Goal: Information Seeking & Learning: Check status

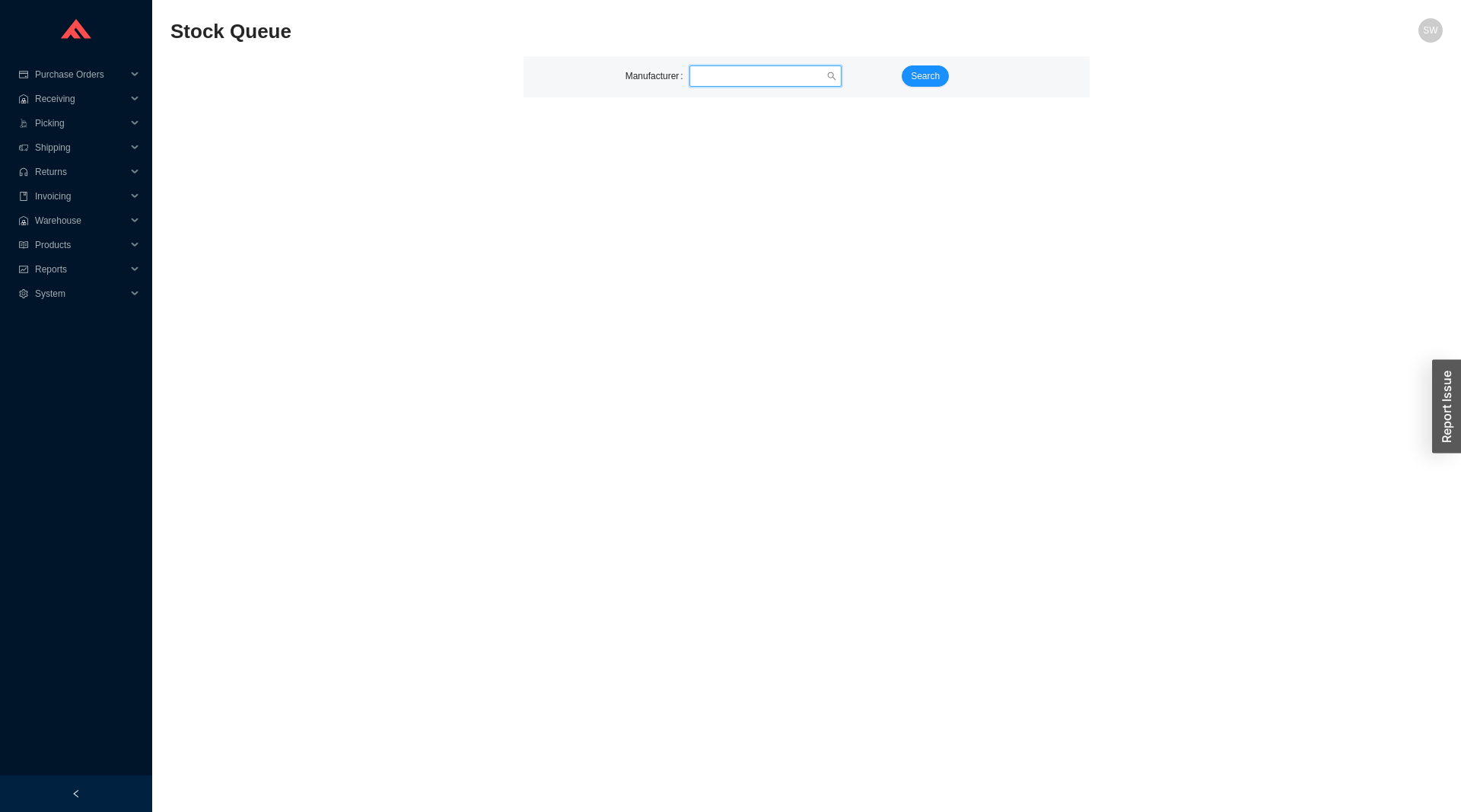
click at [738, 74] on input "search" at bounding box center [760, 75] width 131 height 19
click at [755, 68] on input "search" at bounding box center [760, 75] width 131 height 19
click at [762, 73] on input "search" at bounding box center [760, 75] width 131 height 19
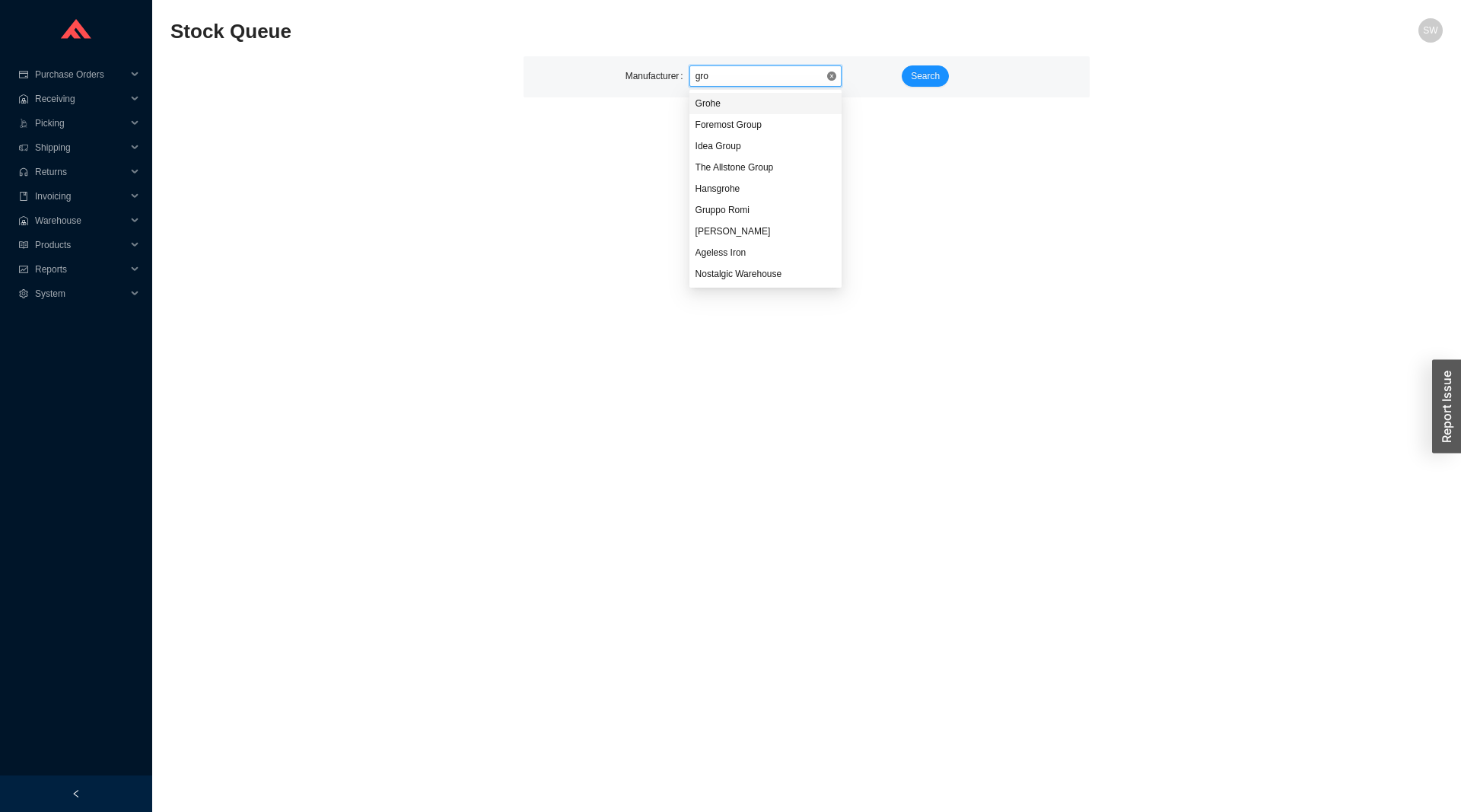
type input "[PERSON_NAME]"
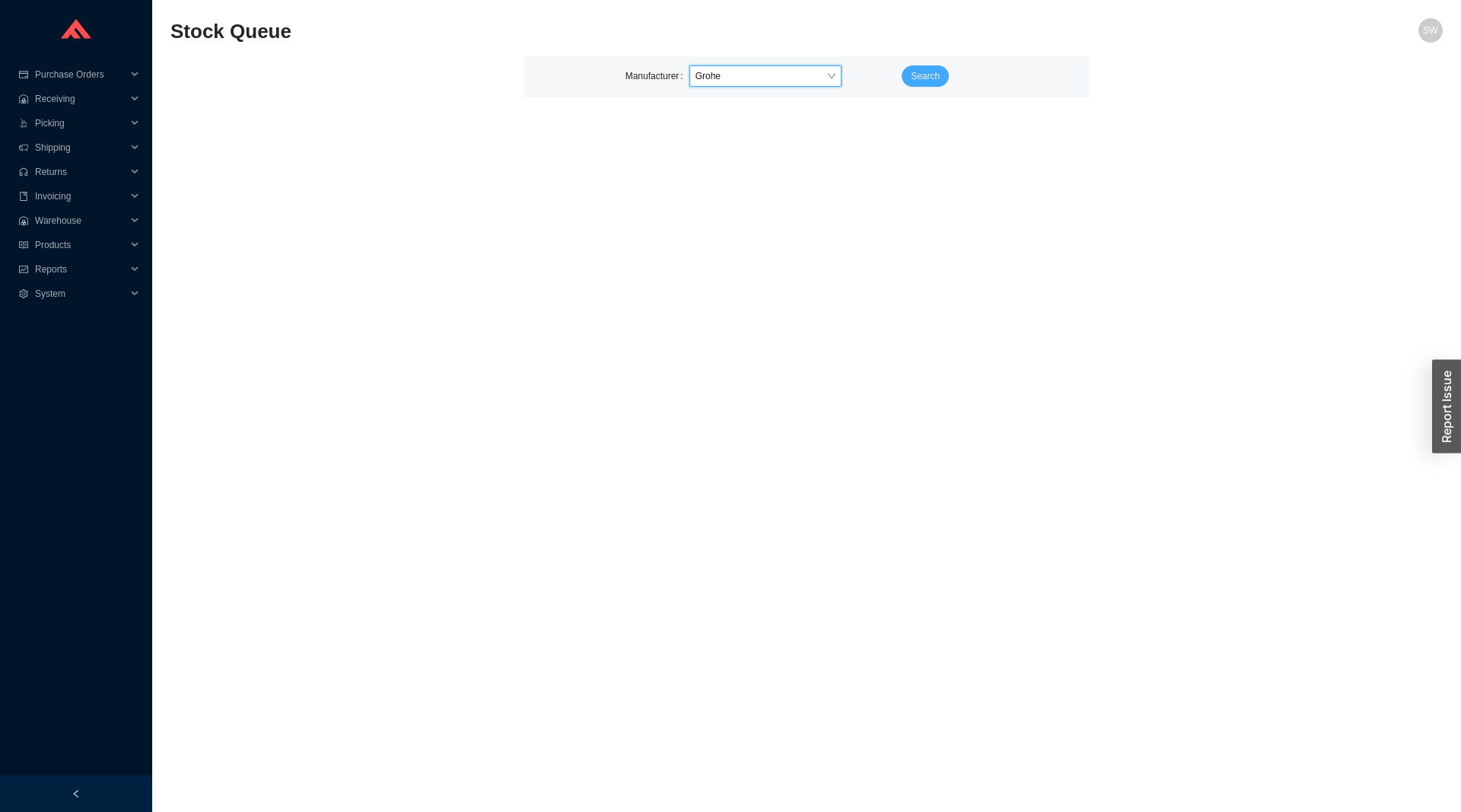
click at [912, 69] on span "Search" at bounding box center [925, 76] width 29 height 15
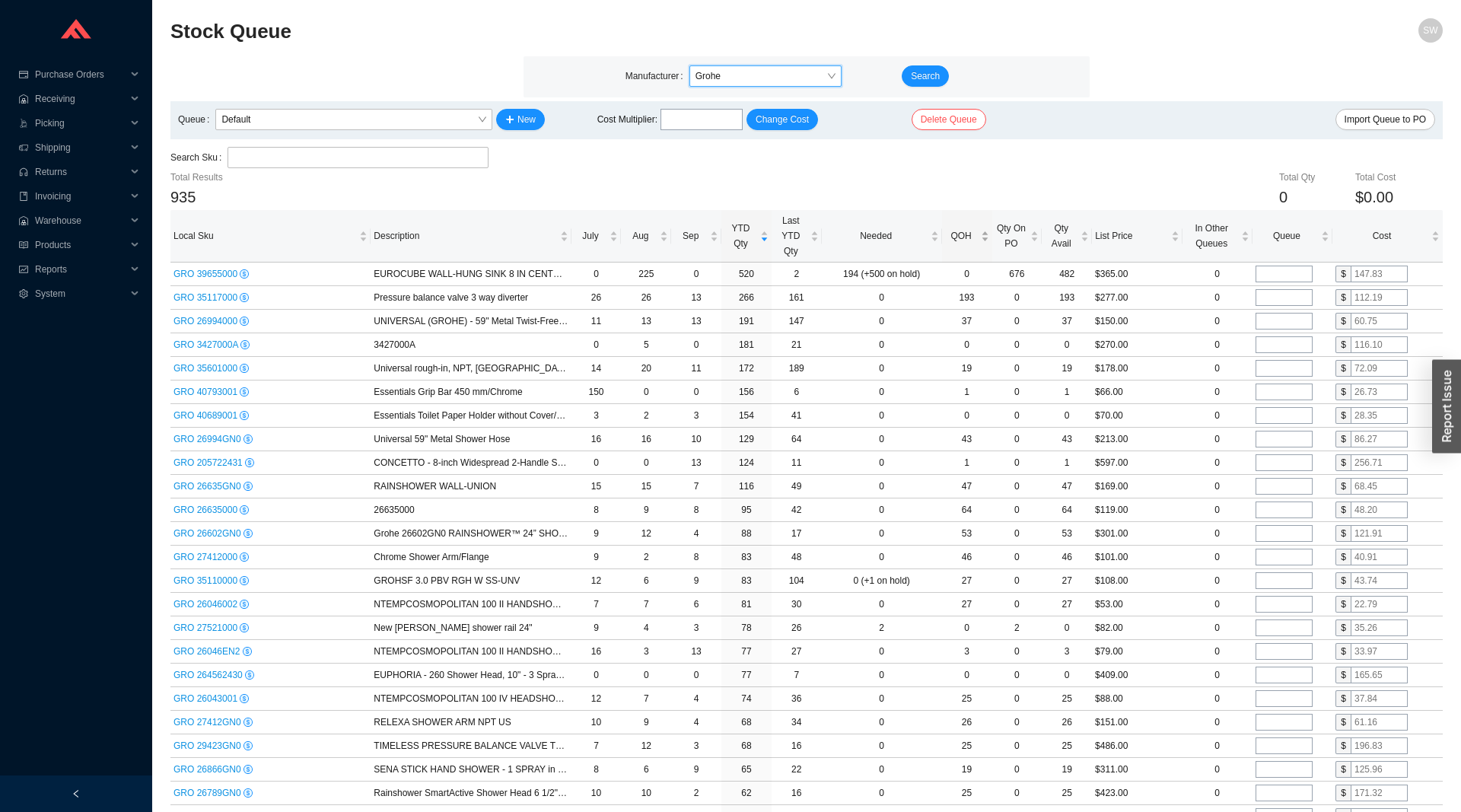
click at [971, 241] on span "QOH" at bounding box center [961, 236] width 33 height 15
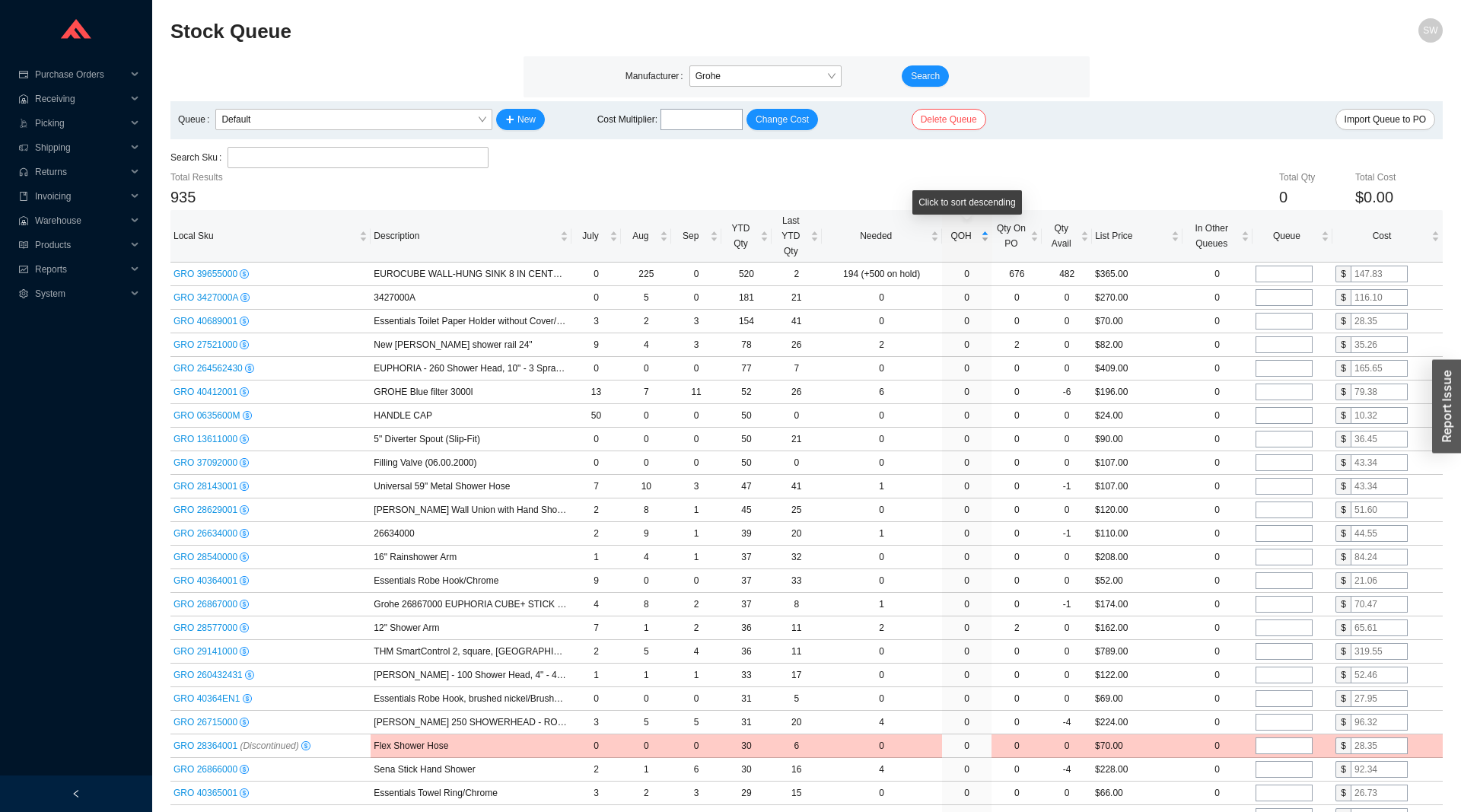
click at [971, 241] on span "QOH" at bounding box center [961, 236] width 33 height 15
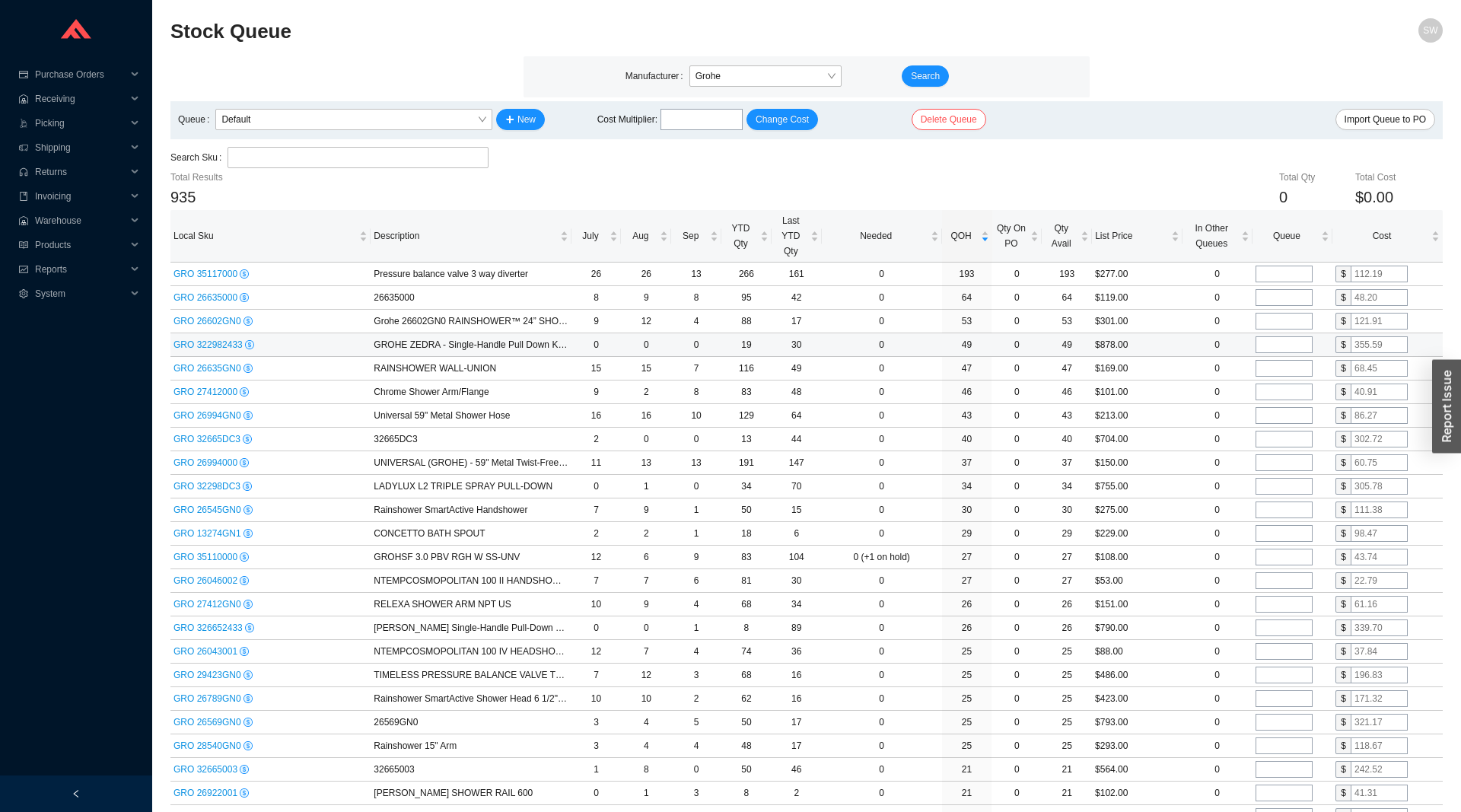
click at [213, 347] on span "GRO 322982433" at bounding box center [209, 344] width 72 height 11
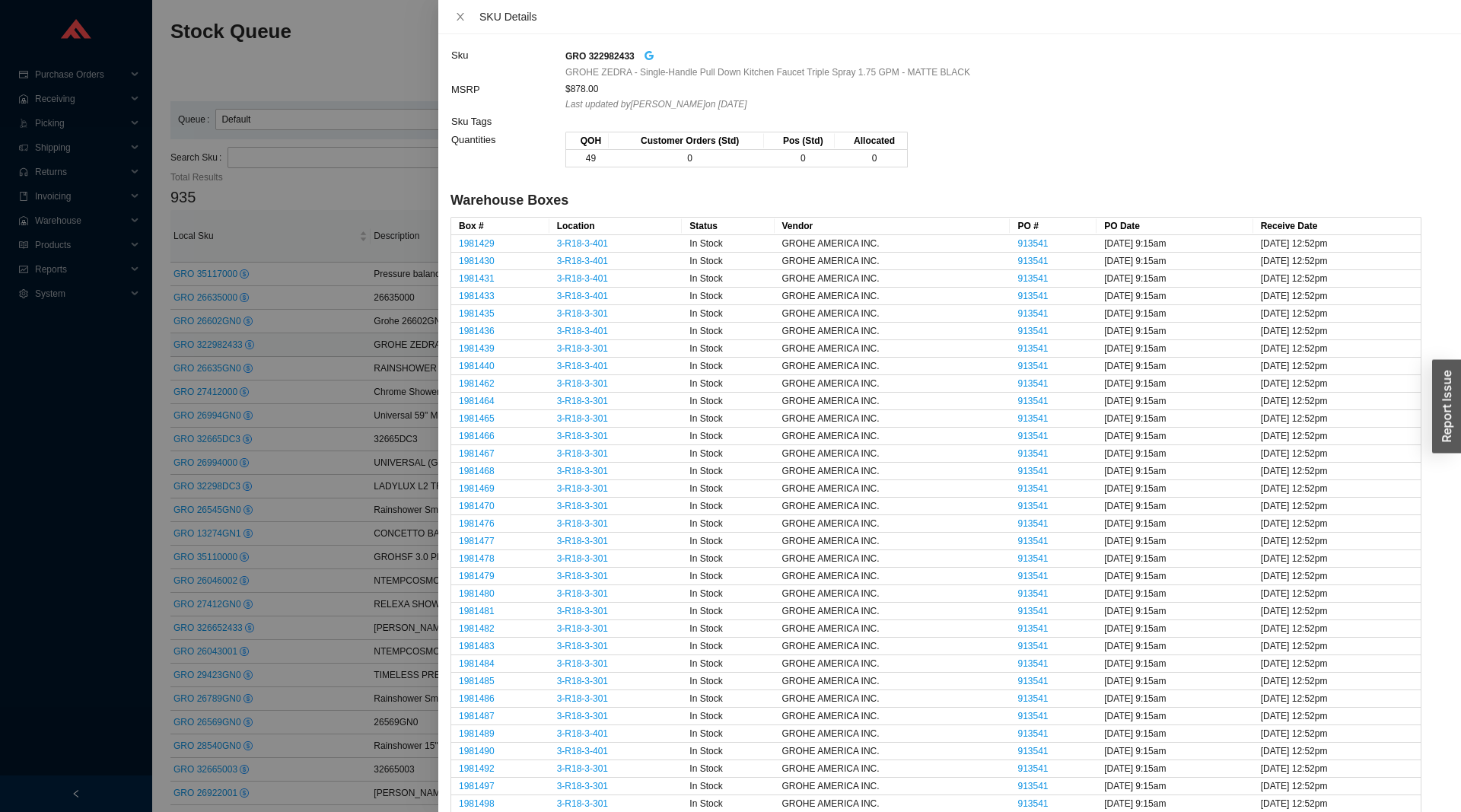
click at [645, 52] on icon "google" at bounding box center [649, 55] width 9 height 9
click at [301, 346] on div at bounding box center [730, 406] width 1461 height 812
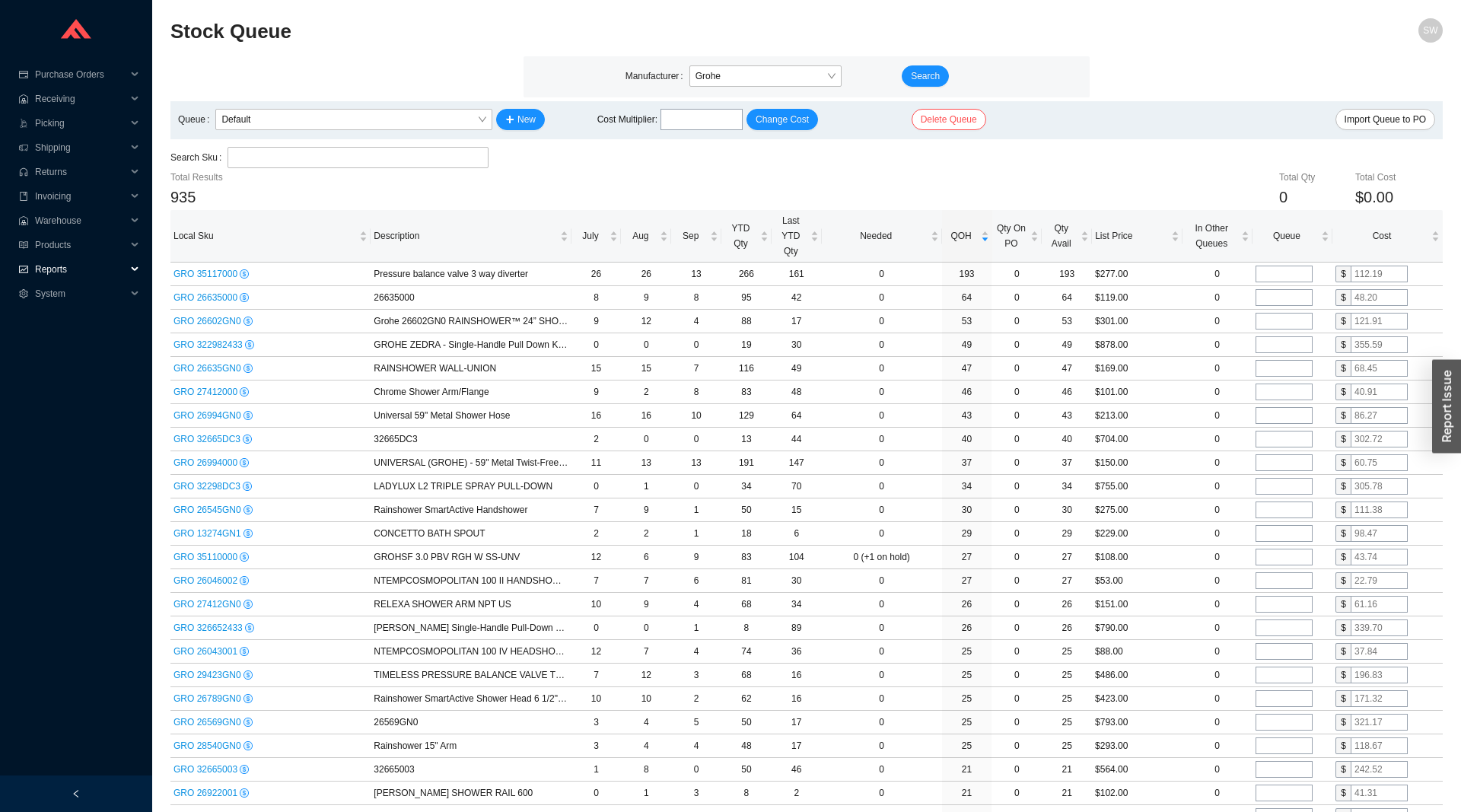
click at [79, 264] on span "Reports" at bounding box center [80, 269] width 91 height 24
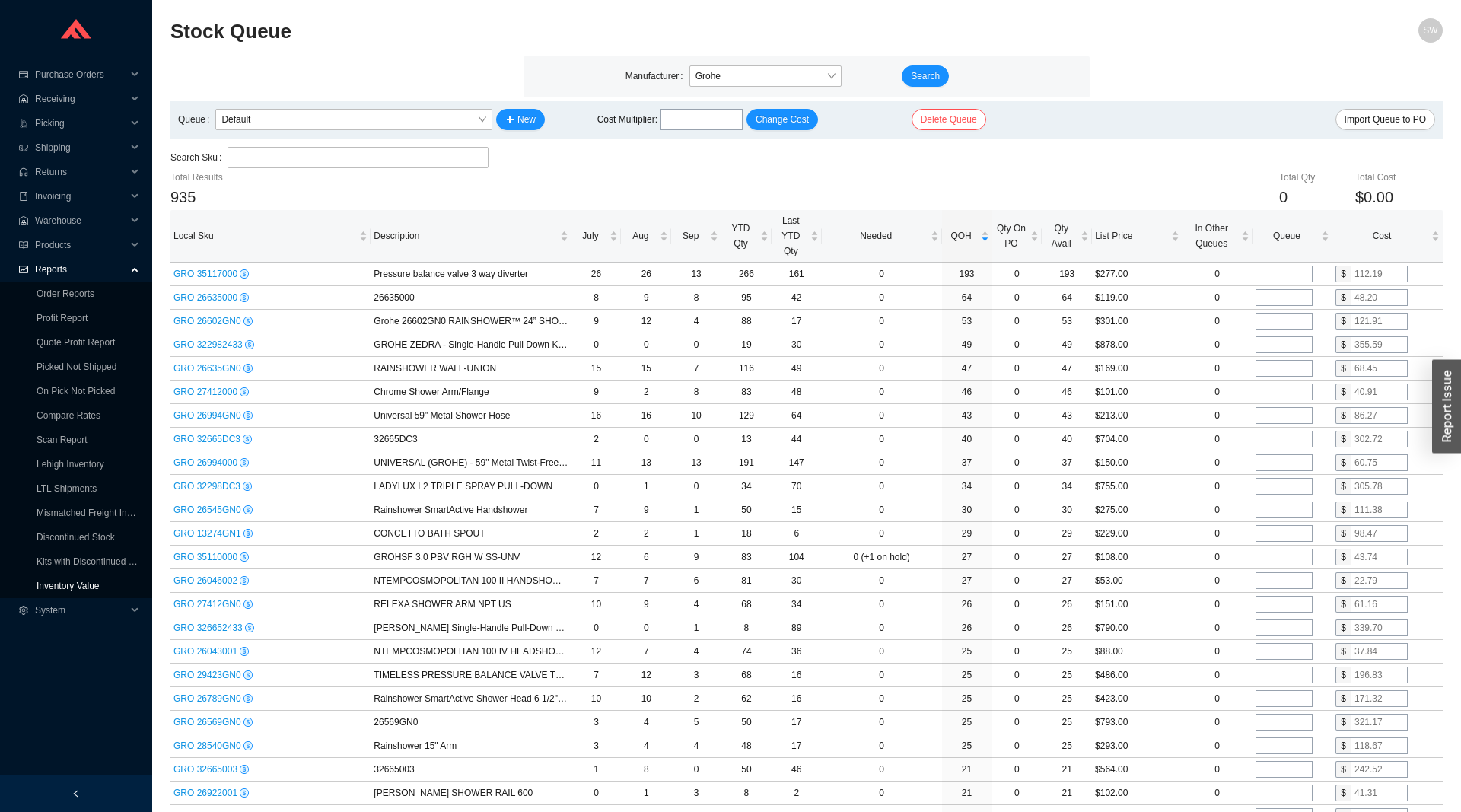
click at [80, 583] on link "Inventory Value" at bounding box center [68, 586] width 63 height 11
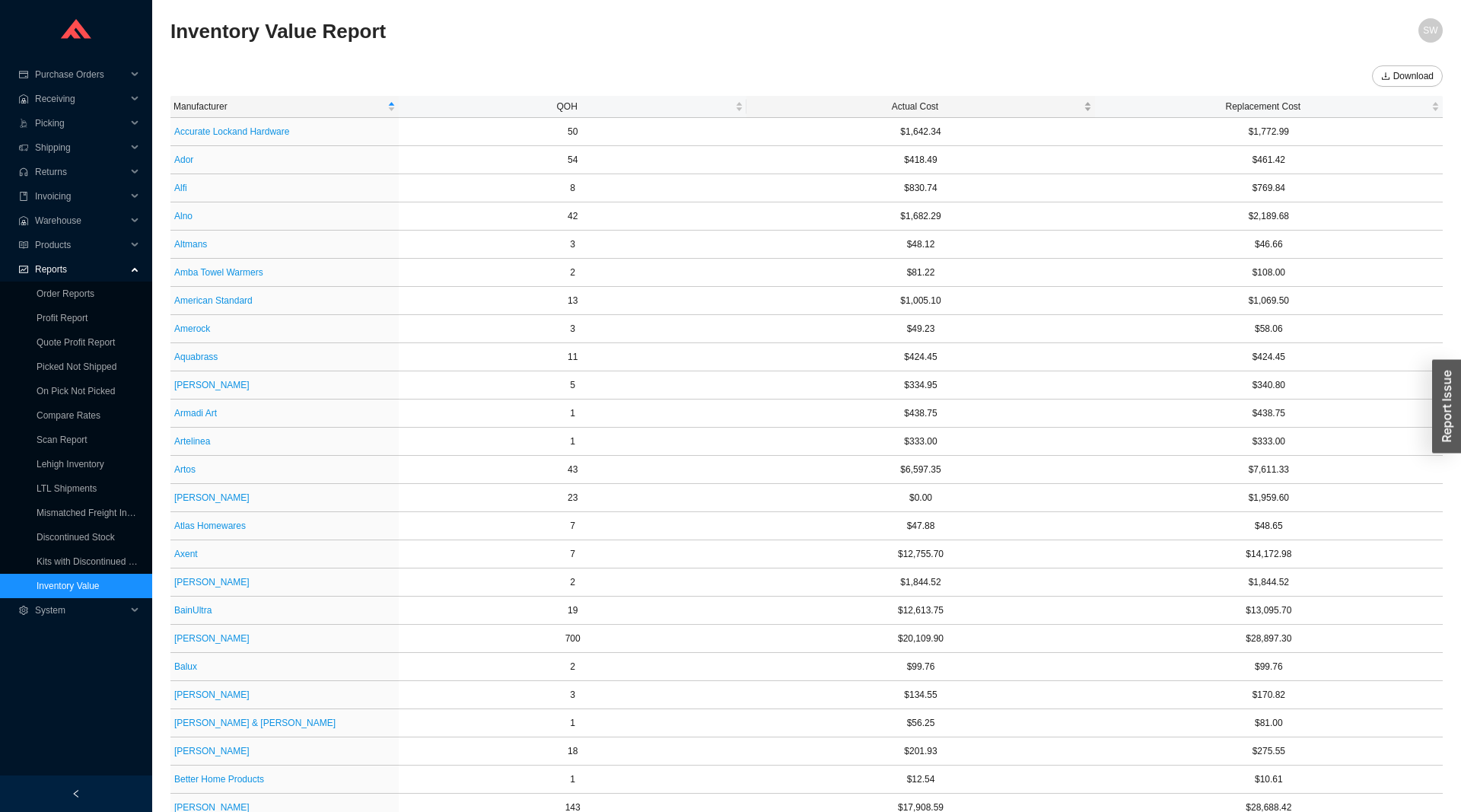
click at [903, 101] on span "Actual Cost" at bounding box center [914, 106] width 330 height 15
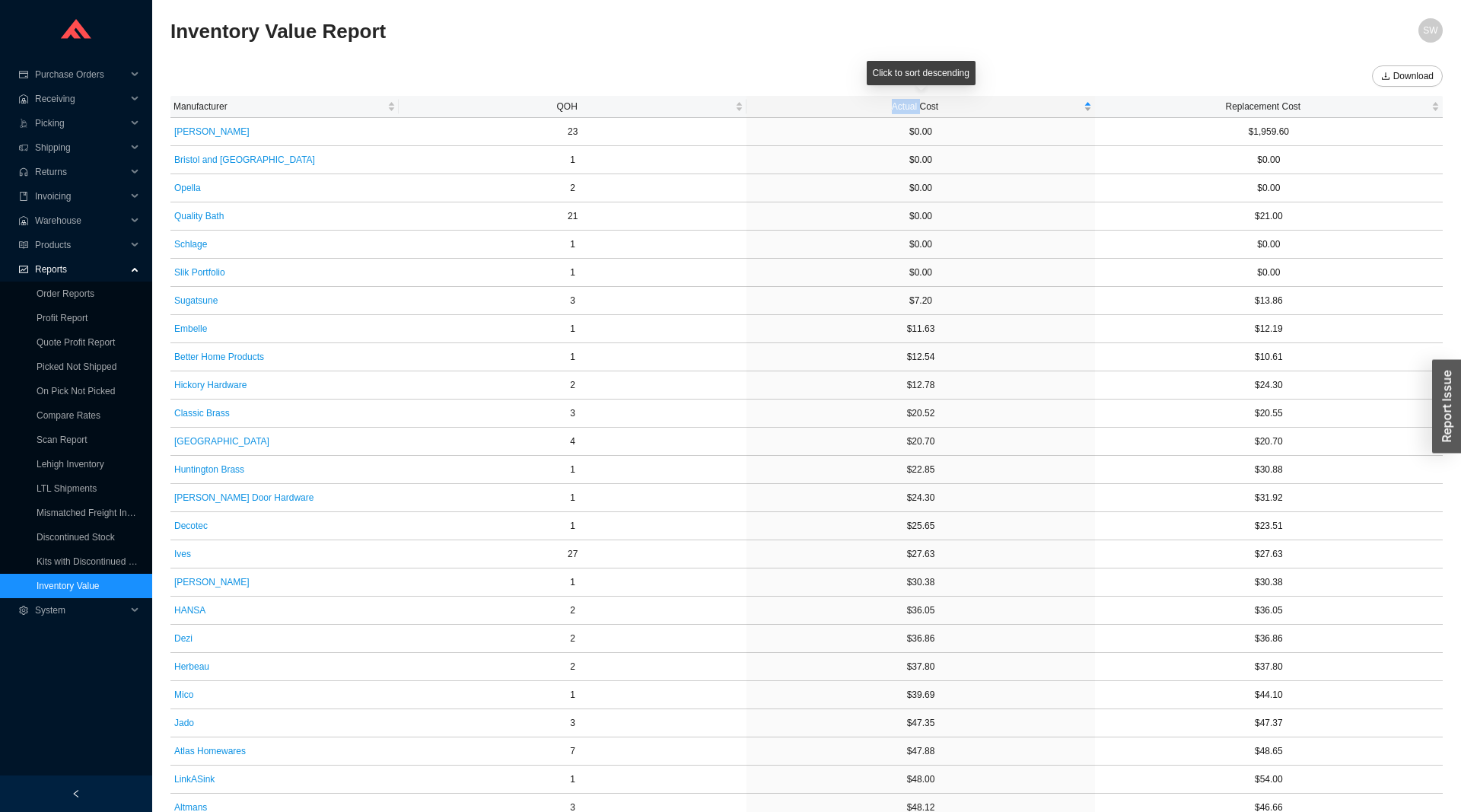
click at [903, 101] on span "Actual Cost" at bounding box center [914, 106] width 330 height 15
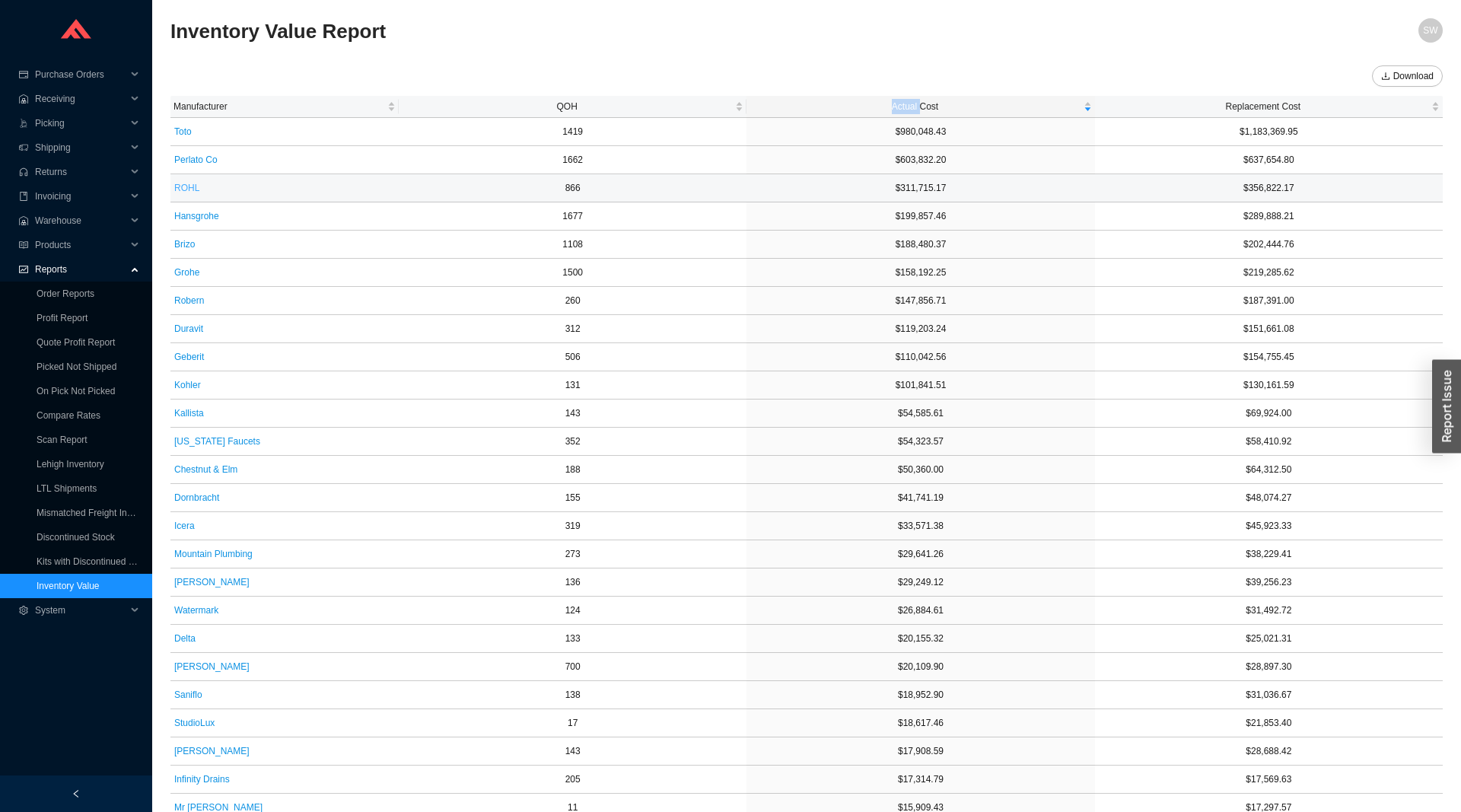
click at [181, 182] on span "ROHL" at bounding box center [187, 188] width 25 height 15
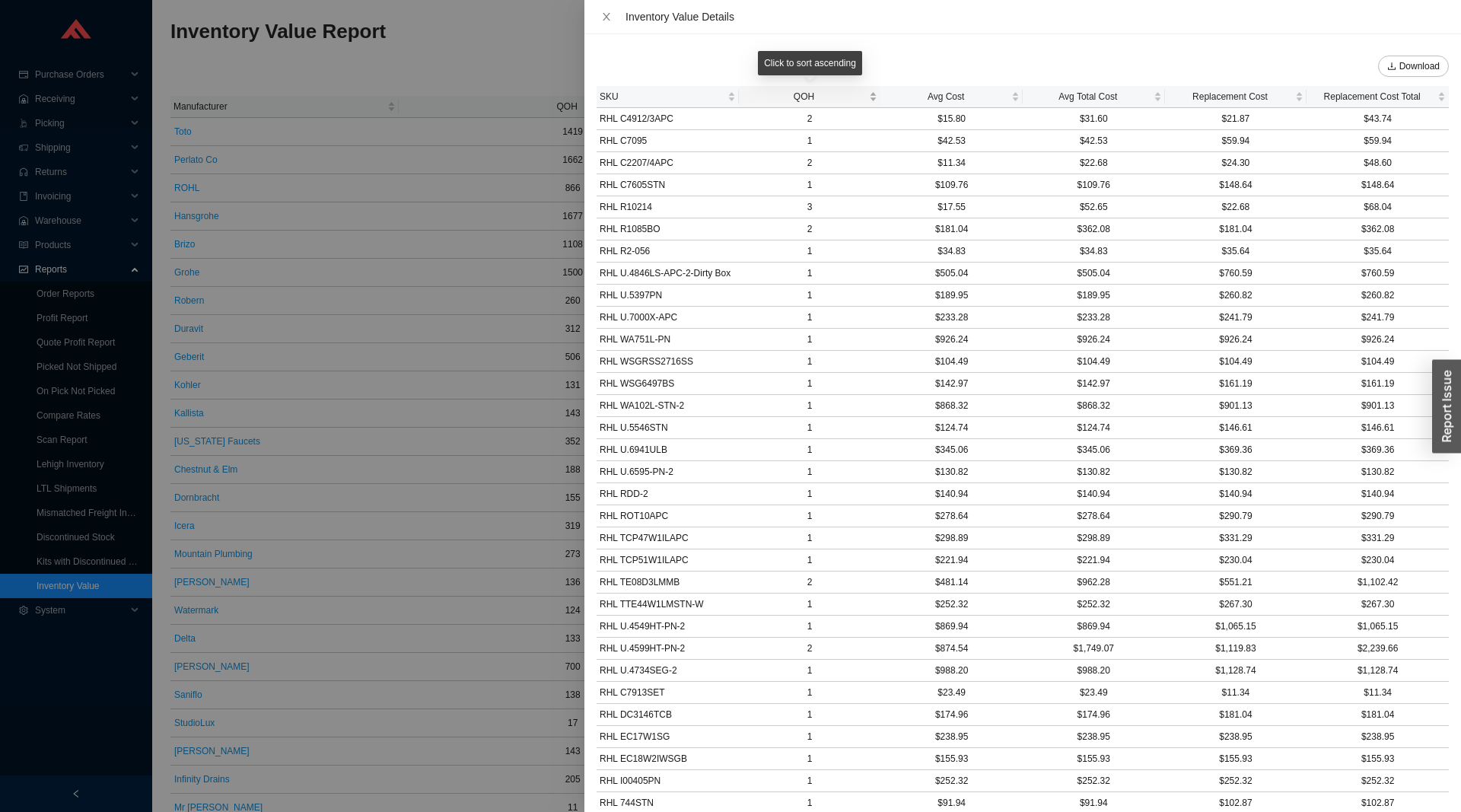
click at [823, 97] on span "QOH" at bounding box center [804, 97] width 125 height 15
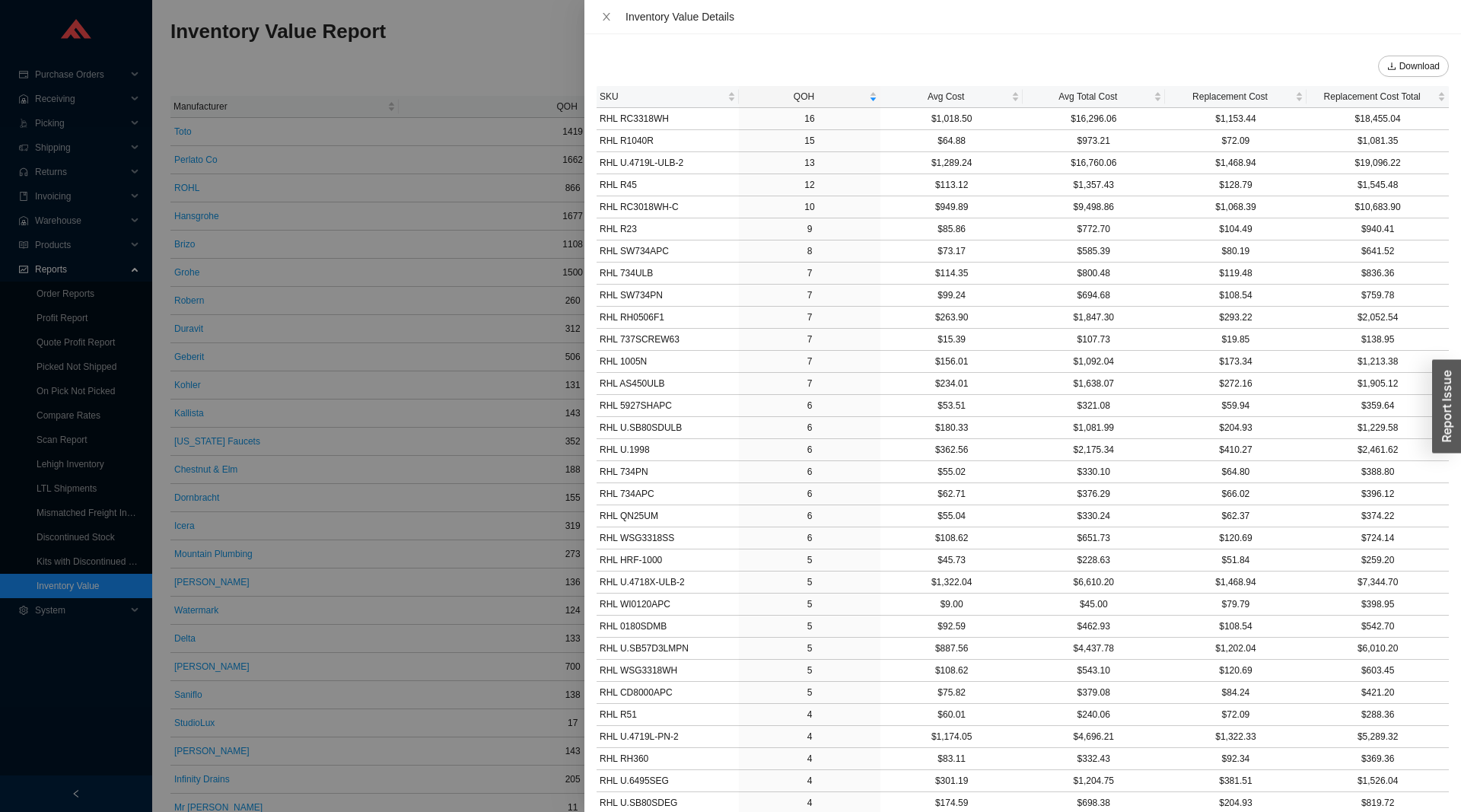
click at [468, 75] on div at bounding box center [730, 406] width 1461 height 812
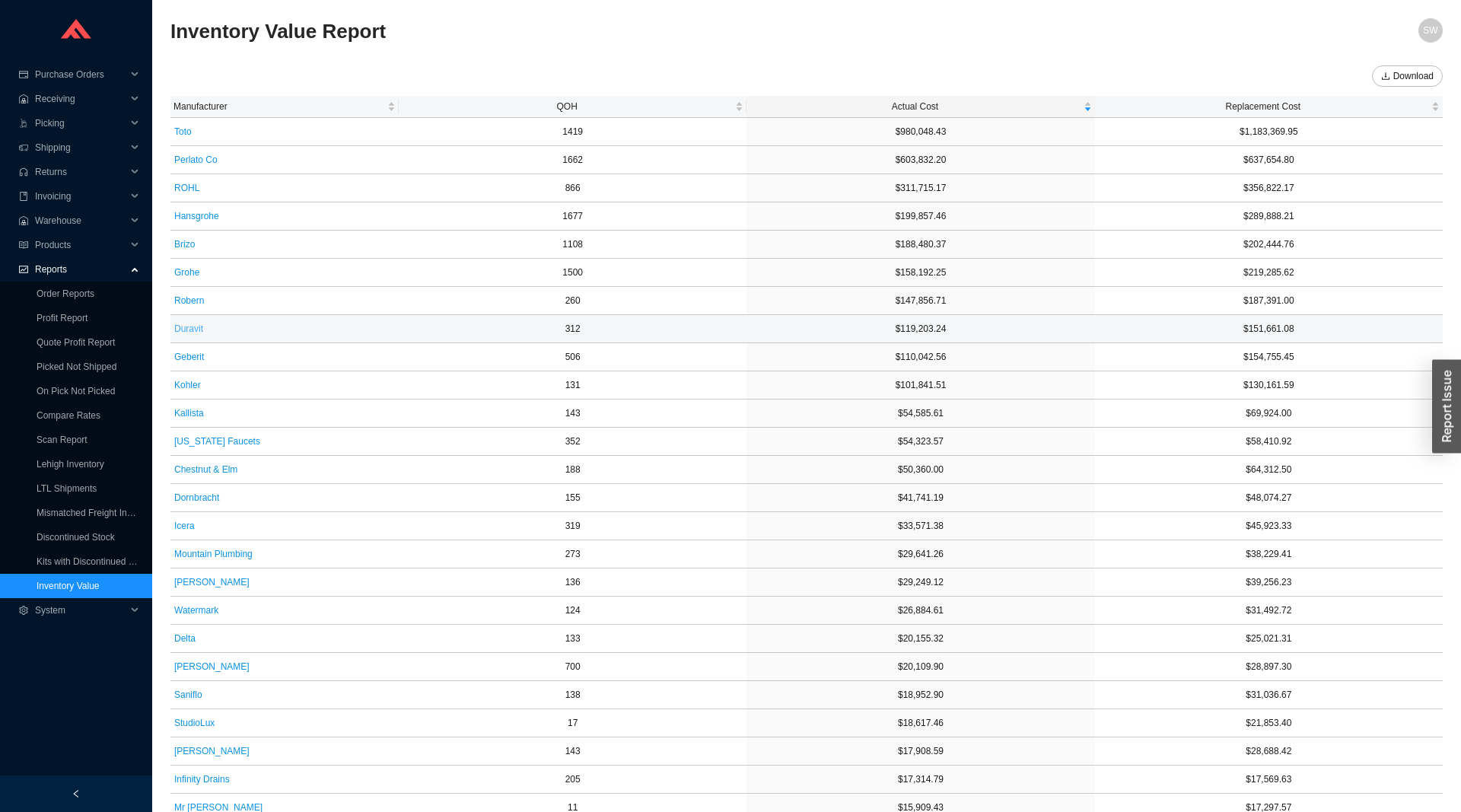
click at [185, 331] on span "Duravit" at bounding box center [188, 329] width 29 height 15
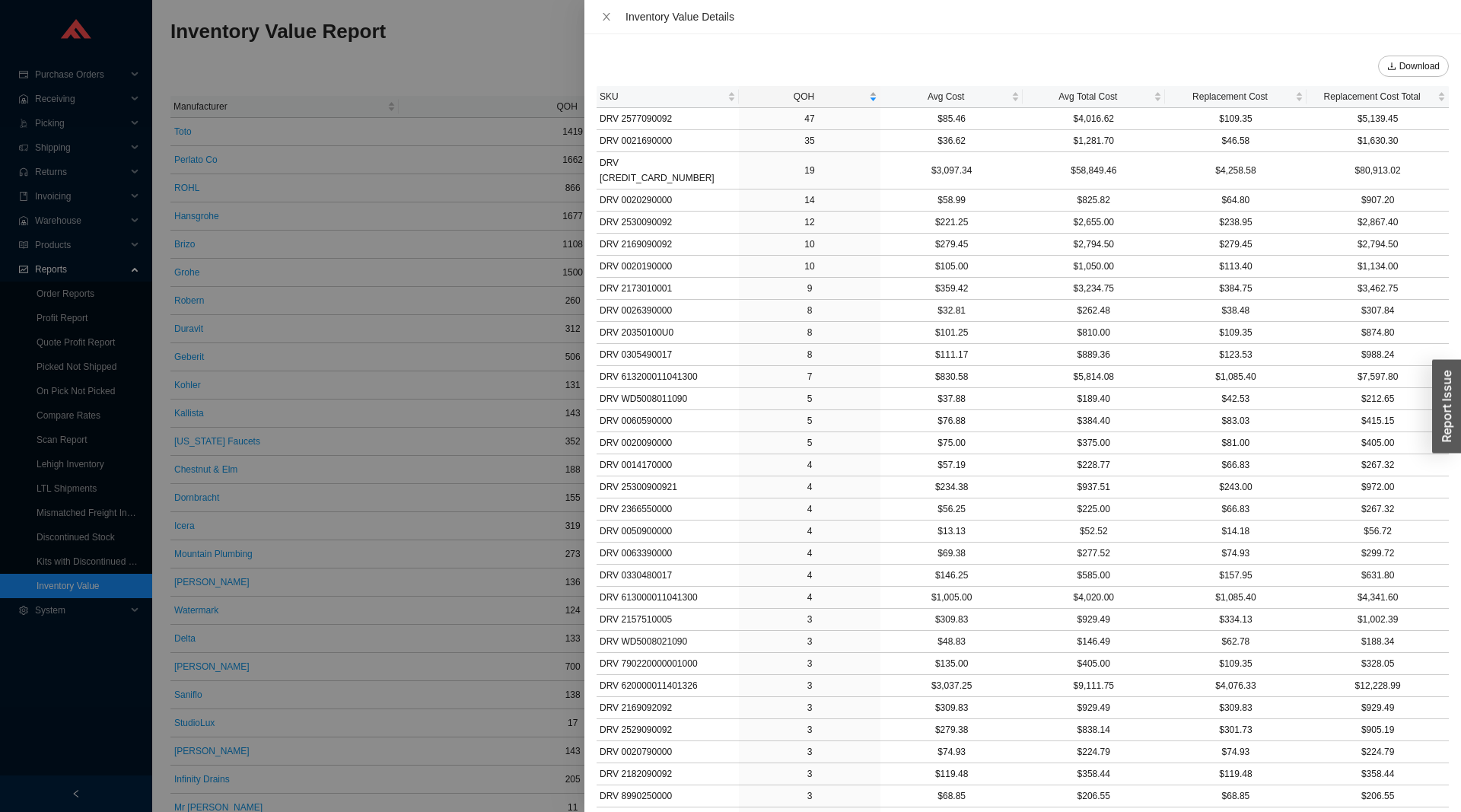
click at [795, 105] on div "QOH" at bounding box center [809, 97] width 136 height 15
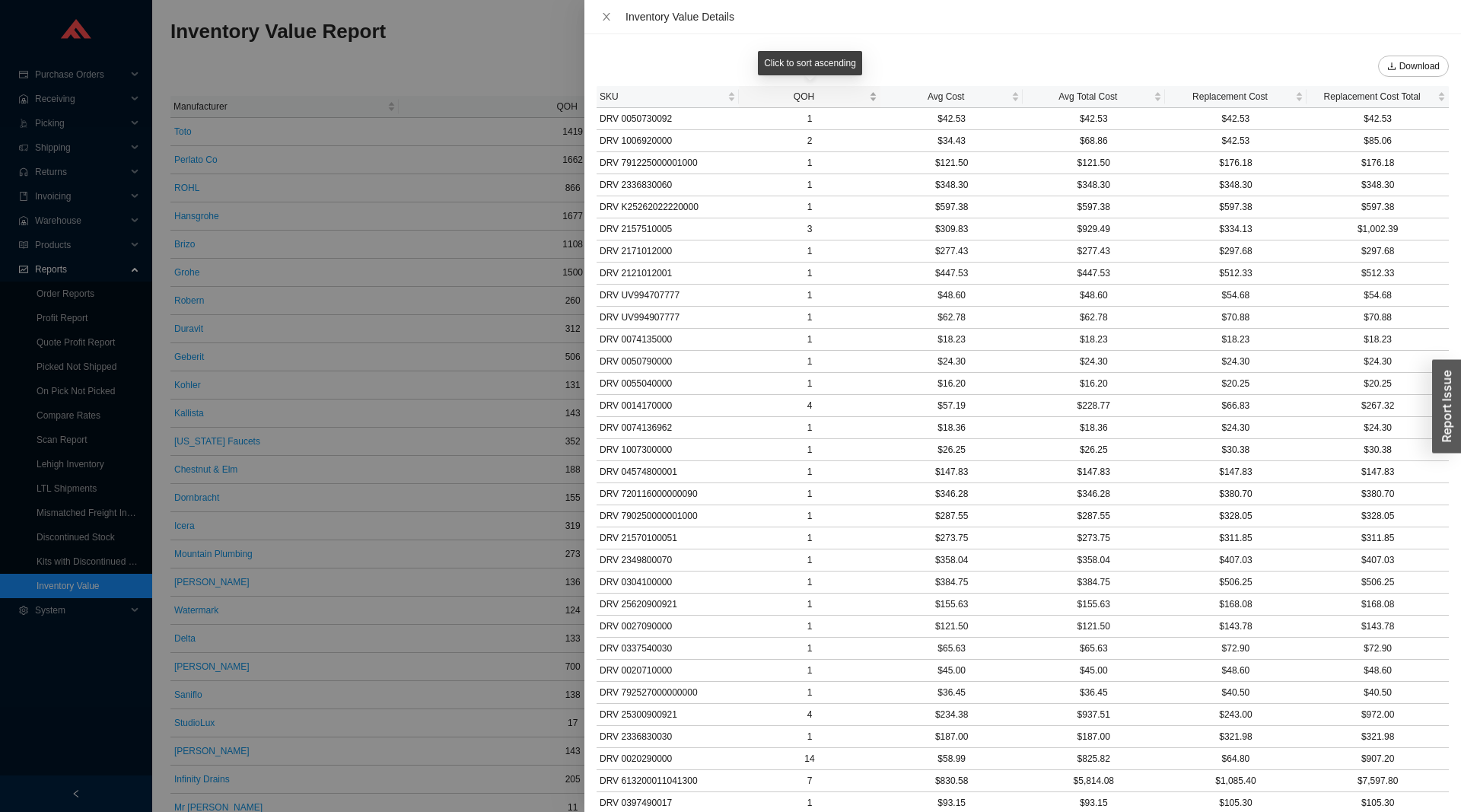
click at [795, 105] on div "QOH" at bounding box center [809, 97] width 136 height 15
click at [794, 98] on span "QOH" at bounding box center [804, 97] width 125 height 15
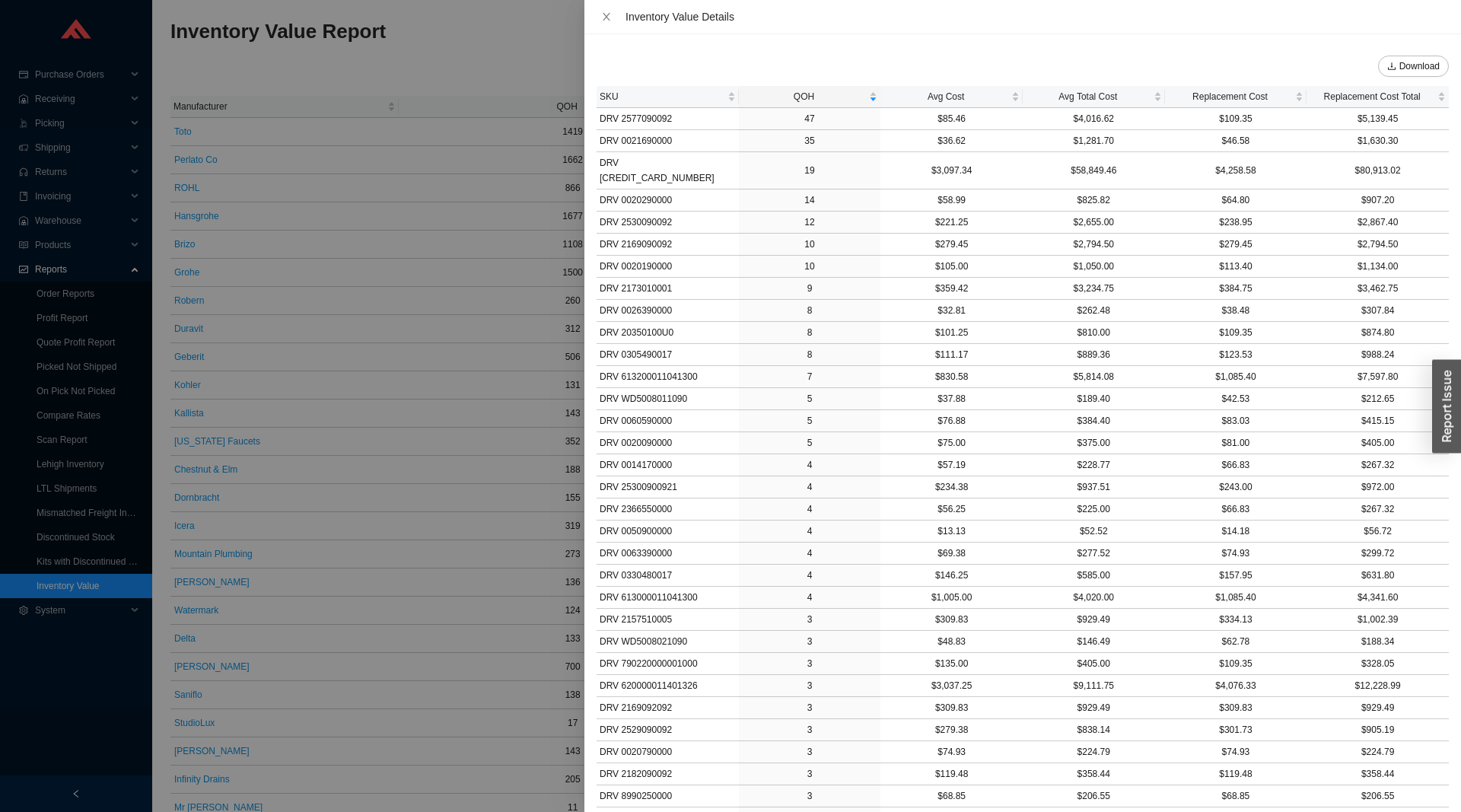
click at [490, 82] on div at bounding box center [730, 406] width 1461 height 812
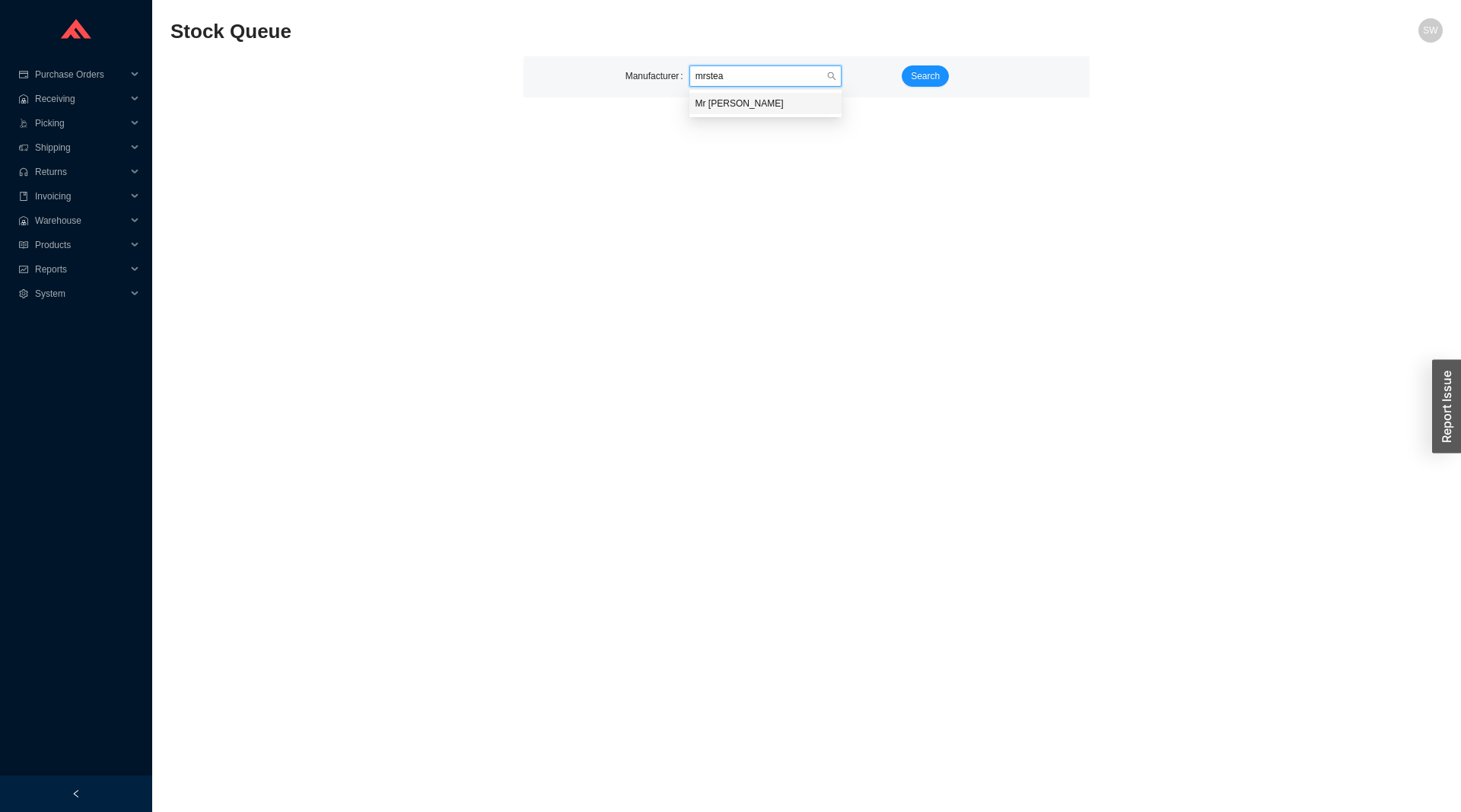
type input "mrsteam"
click at [925, 88] on div "Search" at bounding box center [944, 77] width 92 height 23
click at [934, 80] on span "Search" at bounding box center [925, 76] width 29 height 15
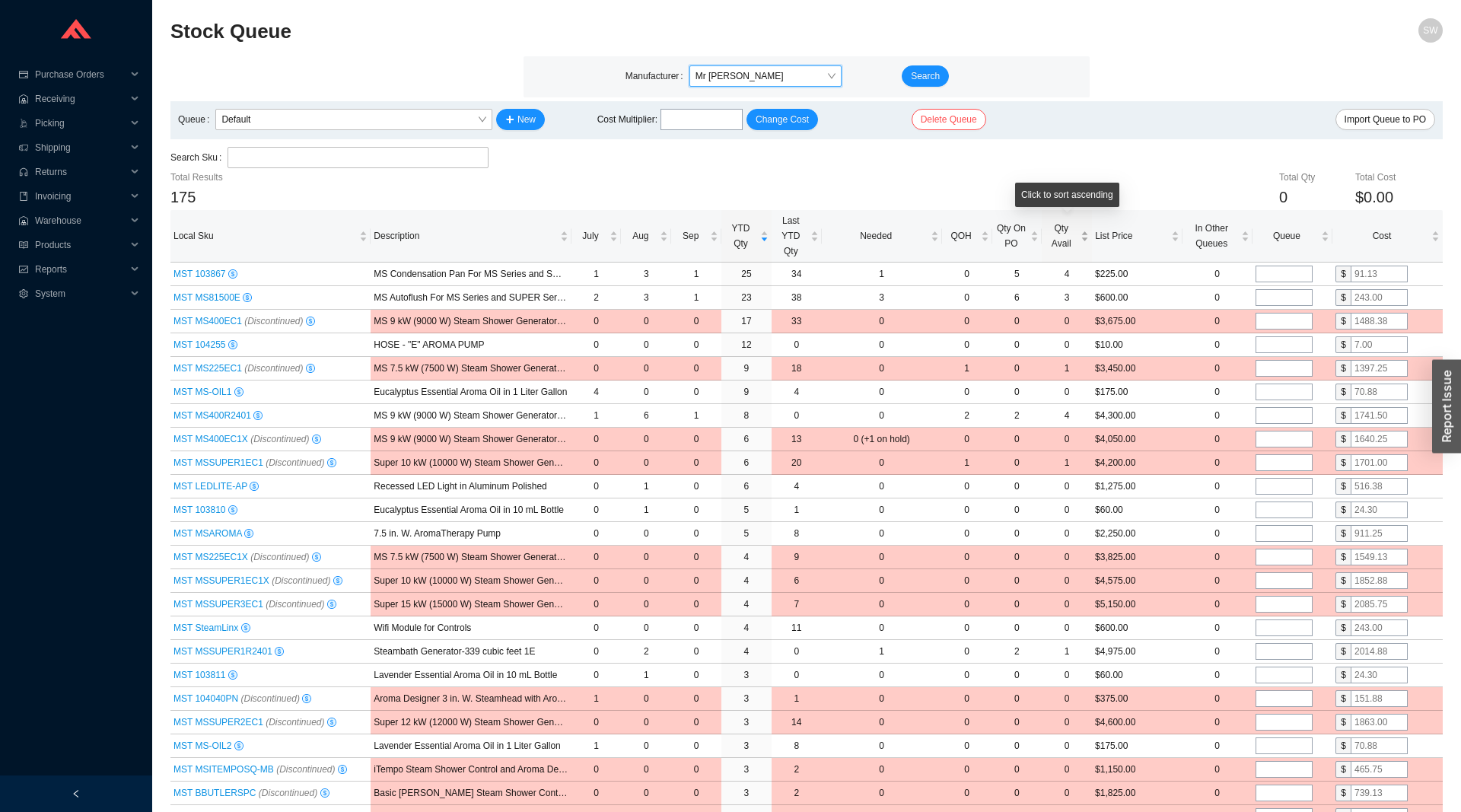
click at [1071, 244] on span "Qty Avail" at bounding box center [1061, 236] width 33 height 30
